Goal: Information Seeking & Learning: Learn about a topic

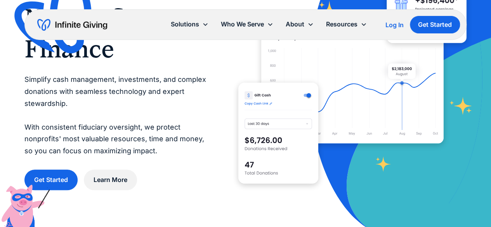
scroll to position [62, 0]
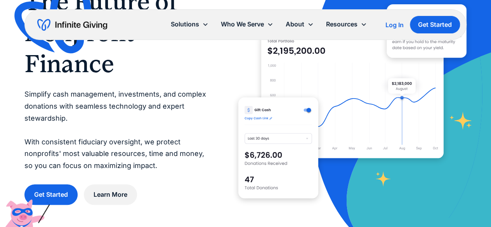
click at [22, 97] on div "The Future of Nonprofit Finance Simplify cash management, investments, and comp…" at bounding box center [245, 95] width 491 height 315
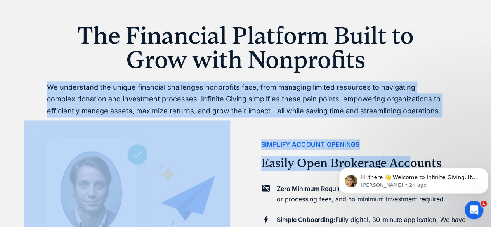
scroll to position [0, 0]
drag, startPoint x: 30, startPoint y: 89, endPoint x: 402, endPoint y: 109, distance: 371.8
click at [402, 110] on div "simplify account openings Easily Open Brokerage Accounts Zero Minimum Required:…" at bounding box center [363, 223] width 205 height 227
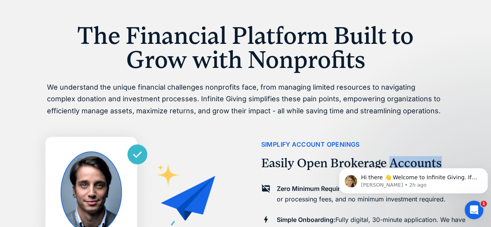
click at [402, 110] on div "simplify account openings Easily Open Brokerage Accounts Zero Minimum Required:…" at bounding box center [363, 223] width 205 height 227
click at [375, 100] on p "We understand the unique financial challenges nonprofits face, from managing li…" at bounding box center [246, 100] width 398 height 36
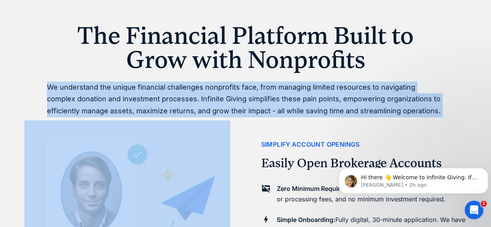
click at [375, 100] on p "We understand the unique financial challenges nonprofits face, from managing li…" at bounding box center [246, 100] width 398 height 36
copy p "We understand the unique financial challenges nonprofits face, from managing li…"
click at [264, 99] on p "We understand the unique financial challenges nonprofits face, from managing li…" at bounding box center [246, 100] width 398 height 36
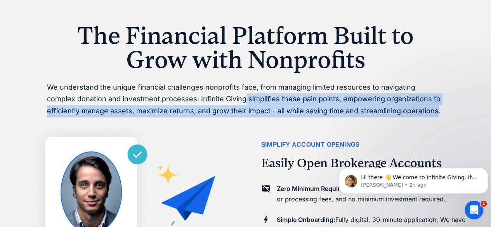
drag, startPoint x: 214, startPoint y: 99, endPoint x: 400, endPoint y: 107, distance: 186.1
click at [400, 107] on p "We understand the unique financial challenges nonprofits face, from managing li…" at bounding box center [246, 100] width 398 height 36
copy p "simplifies these pain points, empowering organizations to efficiently manage as…"
